Goal: Task Accomplishment & Management: Manage account settings

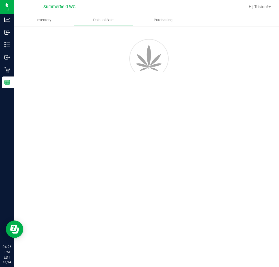
click at [148, 79] on div at bounding box center [141, 72] width 26 height 26
click at [158, 107] on div "Inventory Point of Sale Purchasing" at bounding box center [146, 140] width 265 height 253
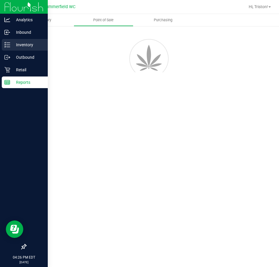
click at [12, 47] on p "Inventory" at bounding box center [27, 44] width 35 height 7
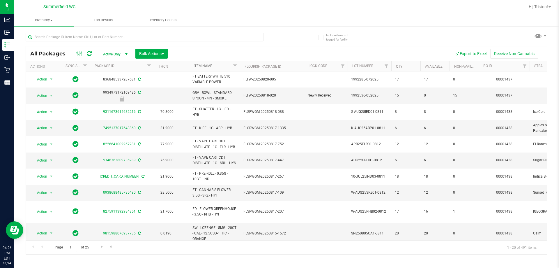
click at [204, 67] on link "Item Name" at bounding box center [203, 66] width 19 height 4
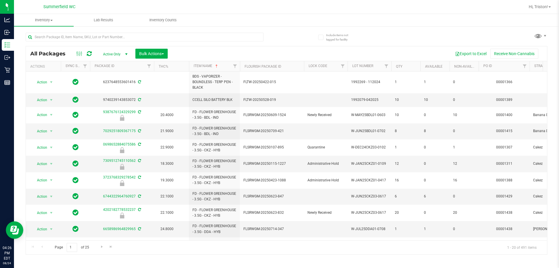
click at [91, 54] on icon at bounding box center [89, 54] width 5 height 6
click at [89, 54] on icon at bounding box center [89, 54] width 5 height 6
click at [279, 54] on button "Export to Excel" at bounding box center [470, 54] width 39 height 10
click at [279, 55] on button "Export to Excel" at bounding box center [470, 54] width 39 height 10
click at [274, 53] on div "Export to Excel Receive Non-Cannabis" at bounding box center [357, 54] width 371 height 10
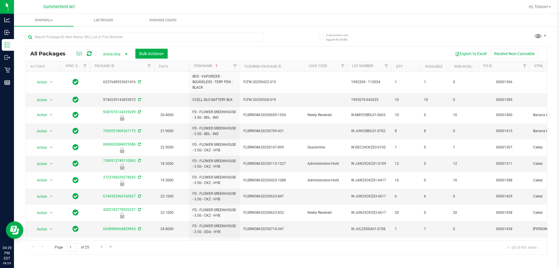
click at [274, 52] on div "Export to Excel Receive Non-Cannabis" at bounding box center [357, 54] width 371 height 10
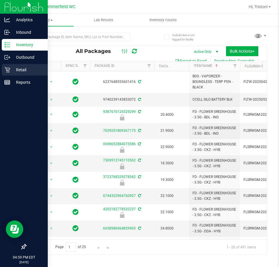
drag, startPoint x: 18, startPoint y: 70, endPoint x: 14, endPoint y: 69, distance: 4.2
click at [18, 70] on p "Retail" at bounding box center [27, 69] width 35 height 7
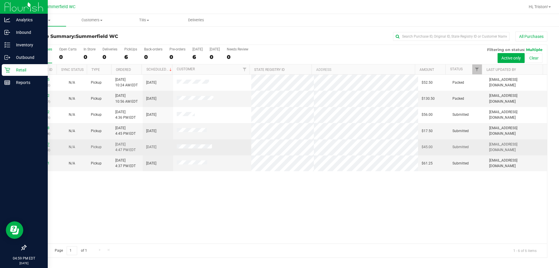
click at [46, 144] on link "11840827" at bounding box center [41, 144] width 16 height 4
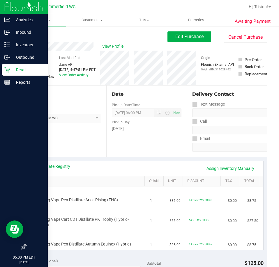
click at [113, 218] on span "FT 0.5g Vape Cart CDT Distillate PK Trophy (Hybrid-Indica)" at bounding box center [85, 222] width 99 height 11
click at [189, 33] on button "Edit Purchase" at bounding box center [189, 36] width 44 height 10
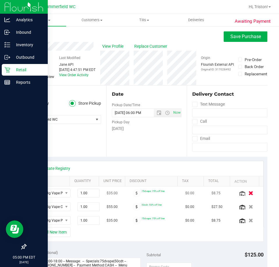
click at [248, 193] on icon "button" at bounding box center [250, 193] width 5 height 4
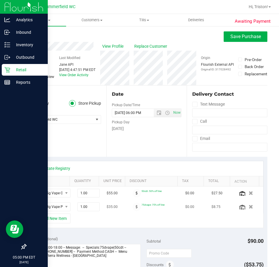
click at [244, 210] on div at bounding box center [249, 207] width 22 height 6
click at [246, 208] on button "button" at bounding box center [251, 207] width 10 height 6
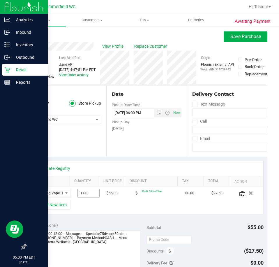
click at [84, 194] on span "1.00 1" at bounding box center [88, 193] width 22 height 9
type input "2"
type input "2.00"
click at [111, 211] on div "+ Add New Item" at bounding box center [147, 207] width 234 height 15
click at [224, 38] on button "Save Purchase" at bounding box center [246, 36] width 44 height 10
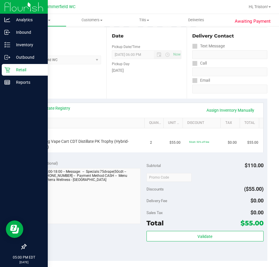
scroll to position [87, 0]
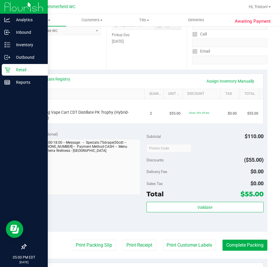
click at [201, 166] on div "Subtotal $110.00 Discounts ($55.00) Delivery Fee $0.00 Sales Tax $0.00 Total $5…" at bounding box center [204, 179] width 117 height 97
click at [208, 153] on div at bounding box center [204, 148] width 117 height 10
click at [212, 166] on div "Subtotal $110.00 Discounts ($55.00) Delivery Fee $0.00 Sales Tax $0.00 Total $5…" at bounding box center [204, 179] width 117 height 97
click at [213, 163] on div "Discounts ($55.00)" at bounding box center [204, 160] width 117 height 10
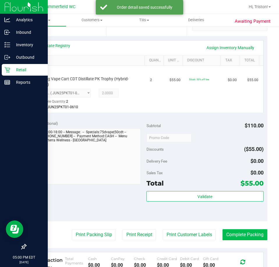
scroll to position [146, 0]
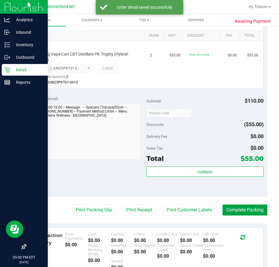
click at [229, 205] on button "Complete Packing" at bounding box center [244, 210] width 45 height 11
click at [214, 122] on div "Discounts ($55.00)" at bounding box center [204, 124] width 117 height 10
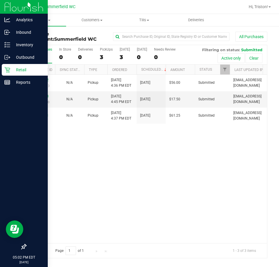
click at [103, 199] on div "11840762 (317025621) N/A Pickup [DATE] 4:36 PM EDT 8/24/2025 $56.00 Submitted […" at bounding box center [146, 159] width 241 height 168
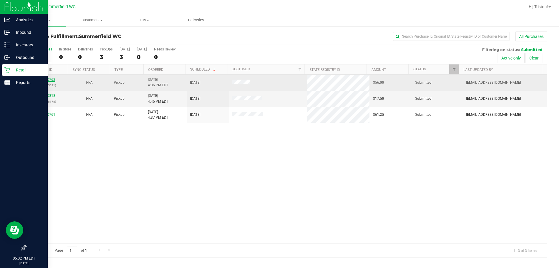
click at [46, 80] on link "11840762" at bounding box center [47, 79] width 16 height 4
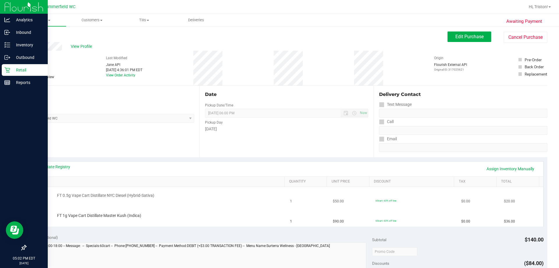
click at [162, 204] on td "FT 0.5g Vape Cart Distillate NYC Diesel (Hybrid-Sativa)" at bounding box center [158, 197] width 257 height 20
click at [160, 200] on div "FT 0.5g Vape Cart Distillate NYC Diesel (Hybrid-Sativa)" at bounding box center [158, 196] width 250 height 8
click at [31, 37] on div "Back" at bounding box center [30, 34] width 9 height 7
click at [31, 33] on link "Back" at bounding box center [30, 35] width 9 height 4
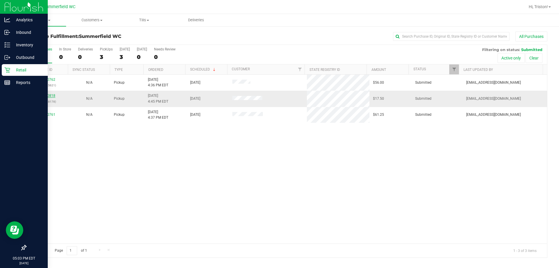
click at [48, 94] on link "11840818" at bounding box center [47, 95] width 16 height 4
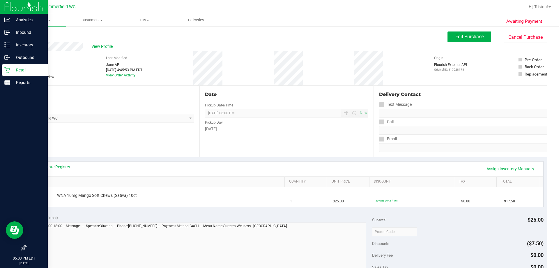
click at [167, 169] on div "View State Registry Assign Inventory Manually" at bounding box center [286, 169] width 503 height 10
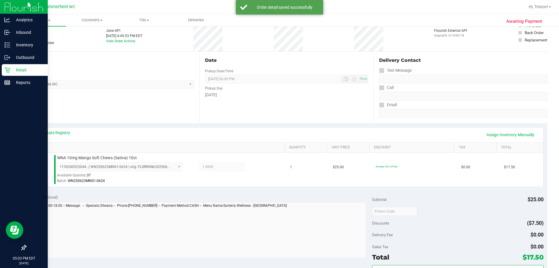
scroll to position [87, 0]
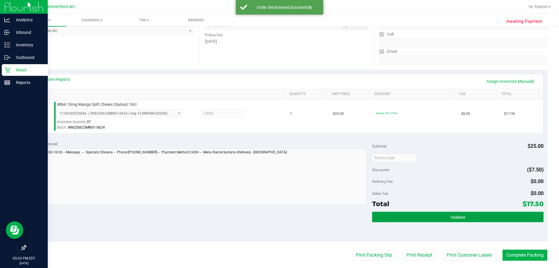
click at [279, 220] on button "Validate" at bounding box center [457, 216] width 171 height 10
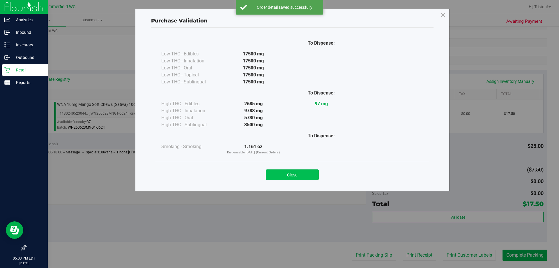
click at [279, 172] on button "Close" at bounding box center [292, 174] width 53 height 10
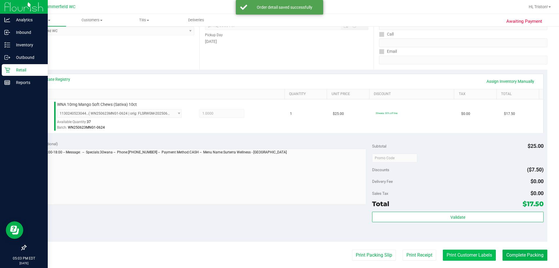
click at [279, 256] on button "Print Customer Labels" at bounding box center [469, 254] width 53 height 11
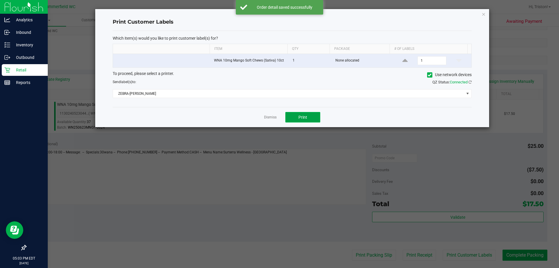
click at [279, 120] on button "Print" at bounding box center [302, 117] width 35 height 10
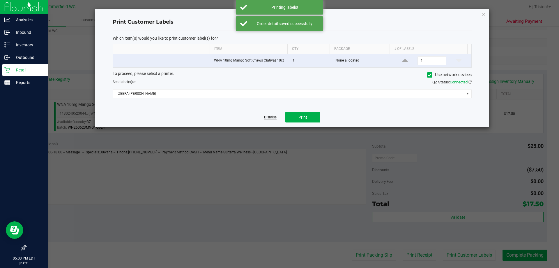
click at [271, 117] on link "Dismiss" at bounding box center [270, 117] width 13 height 5
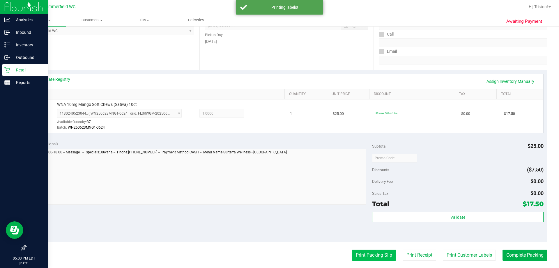
click at [279, 258] on button "Print Packing Slip" at bounding box center [374, 254] width 44 height 11
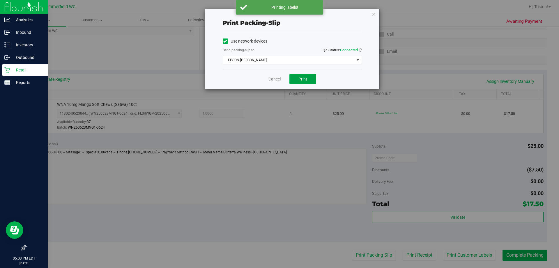
click at [279, 77] on span "Print" at bounding box center [302, 79] width 9 height 5
click at [271, 78] on link "Cancel" at bounding box center [274, 79] width 12 height 6
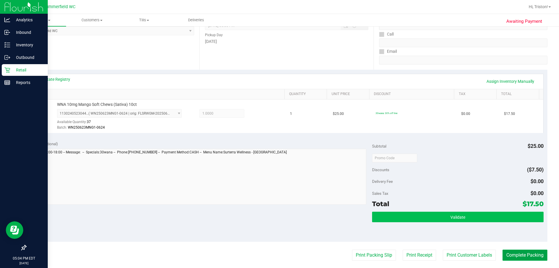
drag, startPoint x: 519, startPoint y: 259, endPoint x: 512, endPoint y: 213, distance: 46.0
click at [279, 258] on button "Complete Packing" at bounding box center [525, 254] width 45 height 11
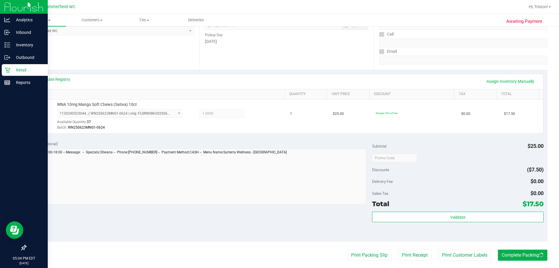
click at [279, 162] on div at bounding box center [457, 157] width 171 height 10
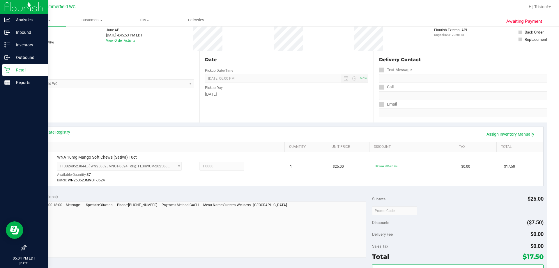
scroll to position [0, 0]
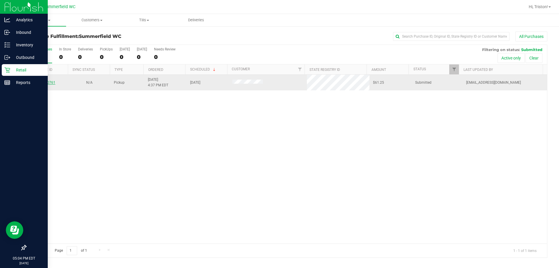
click at [46, 84] on link "11840761" at bounding box center [47, 82] width 16 height 4
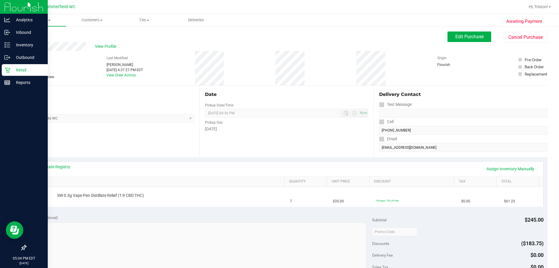
click at [263, 167] on div "View State Registry Assign Inventory Manually" at bounding box center [286, 169] width 503 height 10
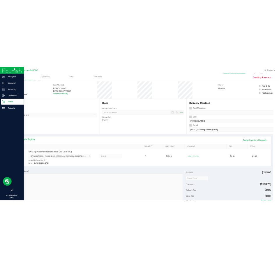
scroll to position [87, 0]
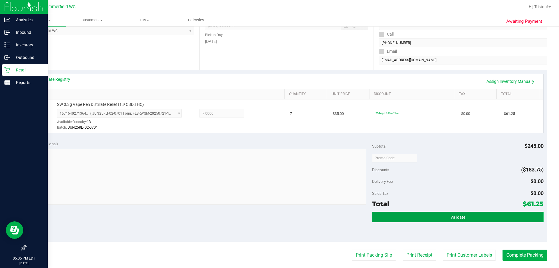
click at [279, 213] on button "Validate" at bounding box center [457, 216] width 171 height 10
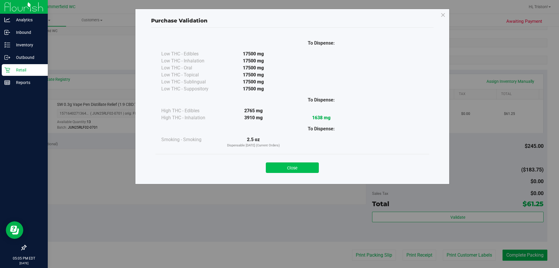
click at [279, 168] on button "Close" at bounding box center [292, 167] width 53 height 10
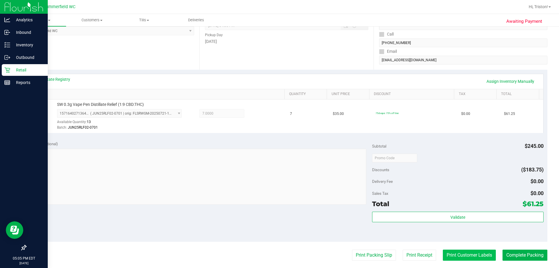
click at [279, 255] on button "Print Customer Labels" at bounding box center [469, 254] width 53 height 11
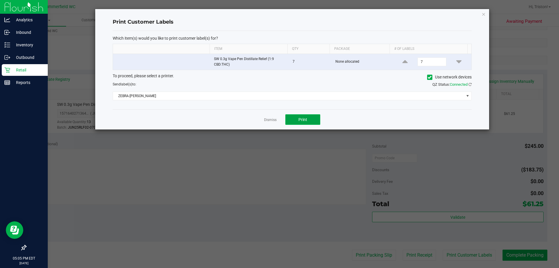
click at [279, 116] on button "Print" at bounding box center [302, 119] width 35 height 10
click at [266, 119] on link "Dismiss" at bounding box center [270, 119] width 13 height 5
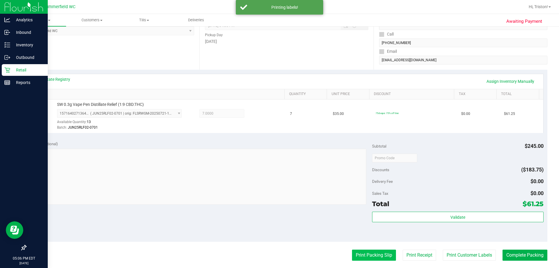
click at [279, 260] on button "Print Packing Slip" at bounding box center [374, 254] width 44 height 11
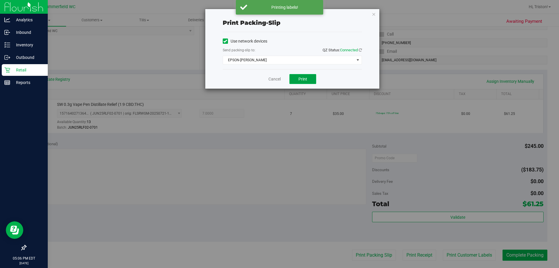
click at [279, 79] on span "Print" at bounding box center [302, 79] width 9 height 5
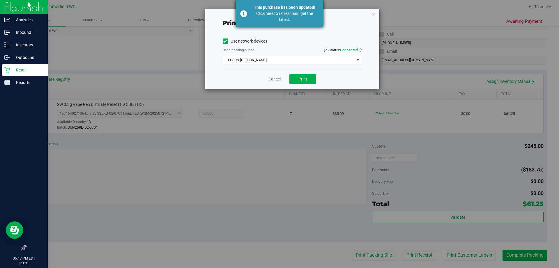
click at [271, 15] on div "Click here to refresh and get the latest." at bounding box center [284, 16] width 68 height 12
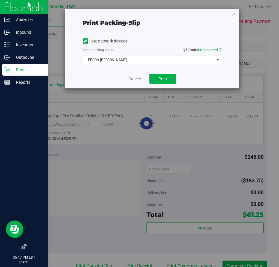
scroll to position [91, 0]
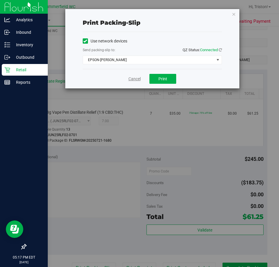
click at [135, 80] on link "Cancel" at bounding box center [134, 79] width 12 height 6
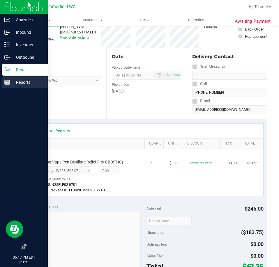
scroll to position [0, 0]
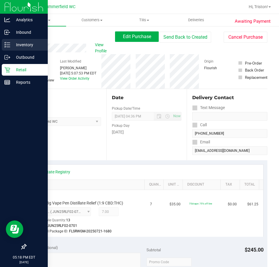
click at [12, 43] on p "Inventory" at bounding box center [27, 44] width 35 height 7
